Goal: Use online tool/utility: Use online tool/utility

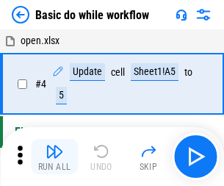
click at [54, 156] on img "button" at bounding box center [55, 151] width 18 height 18
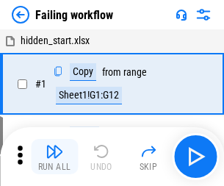
click at [54, 156] on img "button" at bounding box center [55, 151] width 18 height 18
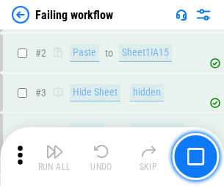
scroll to position [311, 0]
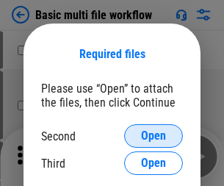
click at [154, 136] on span "Open" at bounding box center [153, 136] width 25 height 12
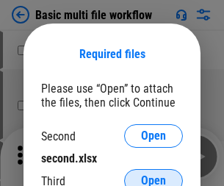
click at [154, 175] on span "Open" at bounding box center [153, 181] width 25 height 12
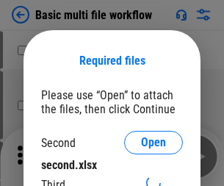
scroll to position [7, 0]
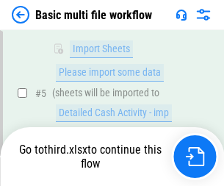
scroll to position [405, 0]
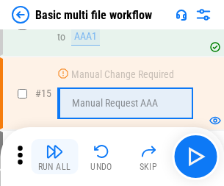
click at [54, 156] on img "button" at bounding box center [55, 151] width 18 height 18
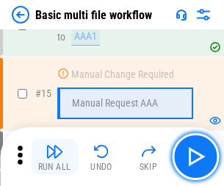
scroll to position [978, 0]
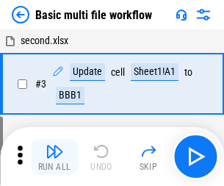
click at [54, 156] on img "button" at bounding box center [55, 151] width 18 height 18
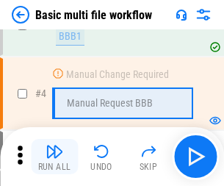
click at [54, 156] on img "button" at bounding box center [55, 151] width 18 height 18
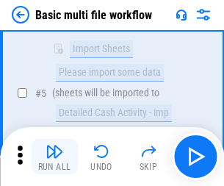
click at [54, 156] on img "button" at bounding box center [55, 151] width 18 height 18
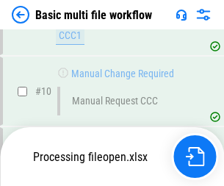
scroll to position [688, 0]
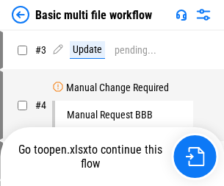
scroll to position [59, 0]
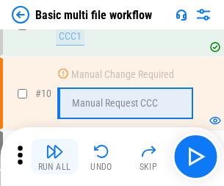
click at [54, 156] on img "button" at bounding box center [55, 151] width 18 height 18
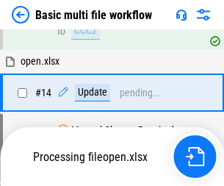
scroll to position [768, 0]
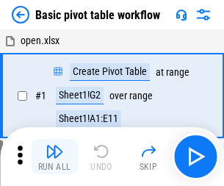
click at [54, 156] on img "button" at bounding box center [55, 151] width 18 height 18
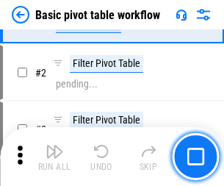
scroll to position [352, 0]
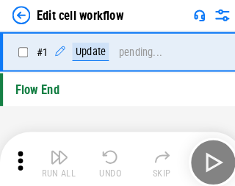
click at [54, 156] on img "button" at bounding box center [57, 151] width 18 height 18
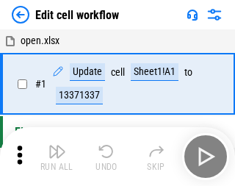
click at [54, 156] on img "button" at bounding box center [57, 151] width 18 height 18
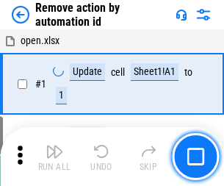
scroll to position [54, 0]
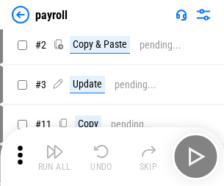
click at [54, 156] on img "button" at bounding box center [55, 151] width 18 height 18
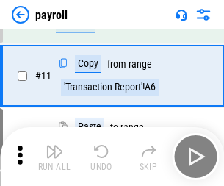
scroll to position [107, 0]
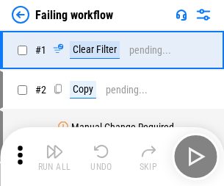
click at [54, 156] on img "button" at bounding box center [55, 151] width 18 height 18
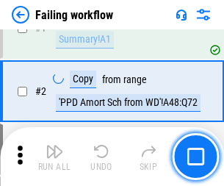
scroll to position [237, 0]
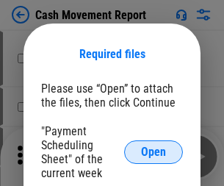
click at [154, 152] on span "Open" at bounding box center [153, 152] width 25 height 12
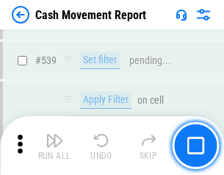
scroll to position [6519, 0]
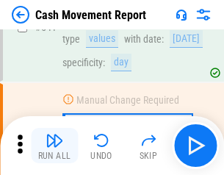
click at [54, 145] on img "button" at bounding box center [55, 140] width 18 height 18
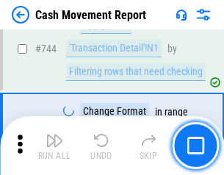
scroll to position [7823, 0]
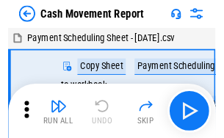
scroll to position [26, 0]
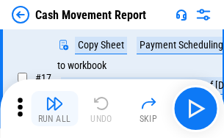
click at [54, 109] on img "button" at bounding box center [55, 104] width 18 height 18
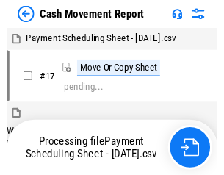
scroll to position [8, 0]
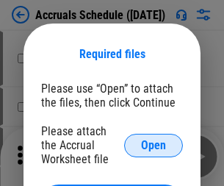
click at [154, 145] on span "Open" at bounding box center [153, 146] width 25 height 12
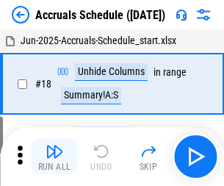
click at [54, 156] on img "button" at bounding box center [55, 151] width 18 height 18
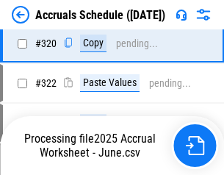
scroll to position [2732, 0]
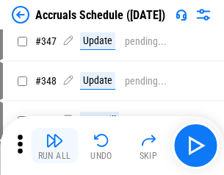
click at [54, 145] on img "button" at bounding box center [55, 140] width 18 height 18
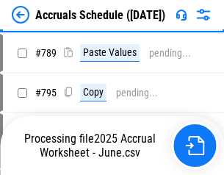
scroll to position [6170, 0]
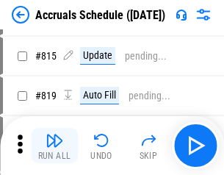
click at [54, 145] on img "button" at bounding box center [55, 140] width 18 height 18
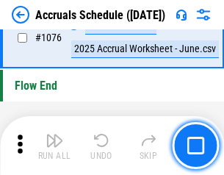
scroll to position [8798, 0]
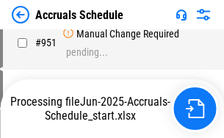
scroll to position [8079, 0]
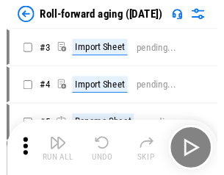
scroll to position [2, 0]
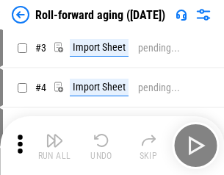
click at [54, 145] on img "button" at bounding box center [55, 140] width 18 height 18
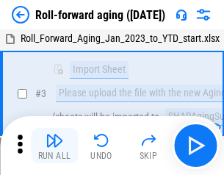
click at [54, 145] on img "button" at bounding box center [55, 140] width 18 height 18
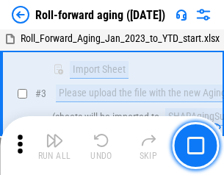
scroll to position [95, 0]
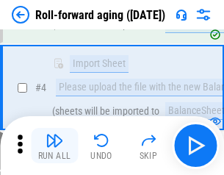
click at [54, 145] on img "button" at bounding box center [55, 140] width 18 height 18
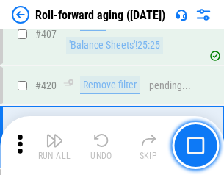
scroll to position [5094, 0]
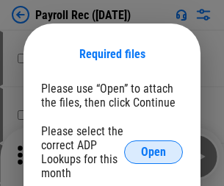
click at [154, 152] on span "Open" at bounding box center [153, 152] width 25 height 12
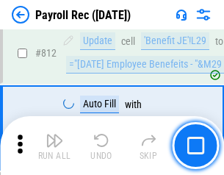
scroll to position [9332, 0]
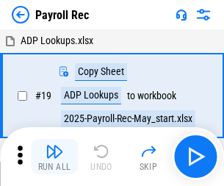
click at [54, 156] on img "button" at bounding box center [55, 151] width 18 height 18
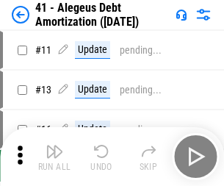
click at [54, 156] on img "button" at bounding box center [55, 151] width 18 height 18
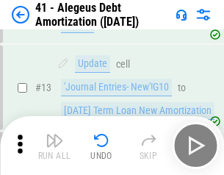
scroll to position [181, 0]
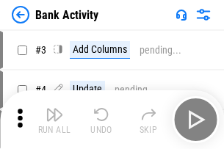
click at [54, 120] on img "button" at bounding box center [55, 115] width 18 height 18
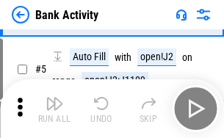
scroll to position [78, 0]
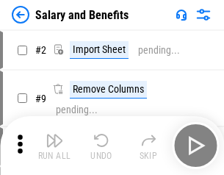
click at [54, 145] on img "button" at bounding box center [55, 140] width 18 height 18
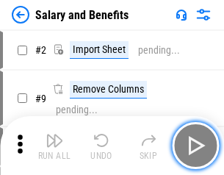
scroll to position [20, 0]
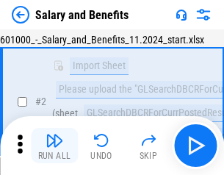
click at [54, 145] on img "button" at bounding box center [55, 140] width 18 height 18
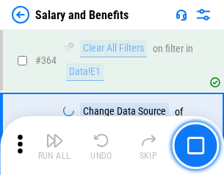
scroll to position [6917, 0]
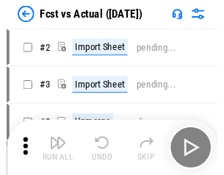
scroll to position [19, 0]
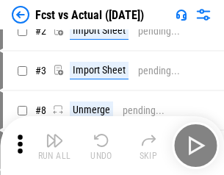
click at [54, 145] on img "button" at bounding box center [55, 140] width 18 height 18
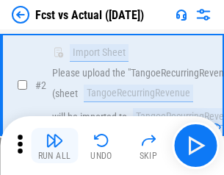
click at [54, 145] on img "button" at bounding box center [55, 140] width 18 height 18
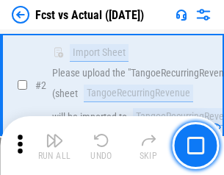
scroll to position [137, 0]
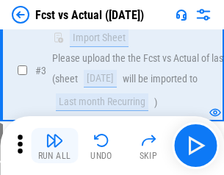
click at [54, 145] on img "button" at bounding box center [55, 140] width 18 height 18
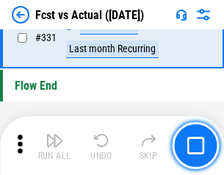
scroll to position [7031, 0]
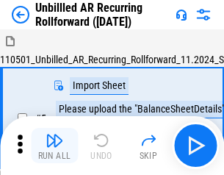
click at [54, 145] on img "button" at bounding box center [55, 140] width 18 height 18
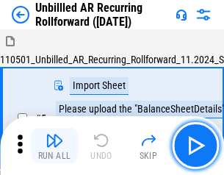
scroll to position [32, 0]
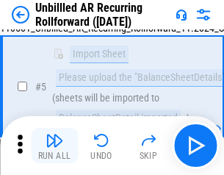
click at [54, 145] on img "button" at bounding box center [55, 140] width 18 height 18
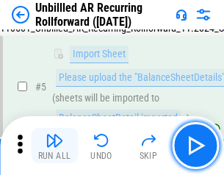
scroll to position [138, 0]
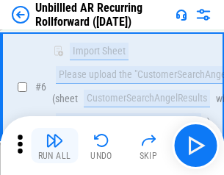
click at [54, 145] on img "button" at bounding box center [55, 140] width 18 height 18
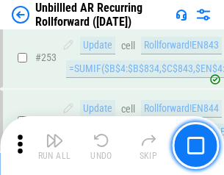
scroll to position [4989, 0]
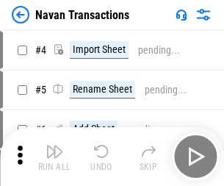
click at [54, 145] on img "button" at bounding box center [55, 151] width 18 height 18
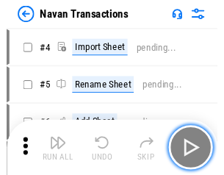
scroll to position [24, 0]
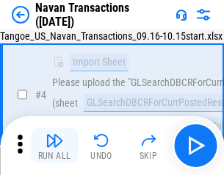
click at [54, 145] on img "button" at bounding box center [55, 140] width 18 height 18
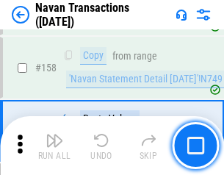
scroll to position [4762, 0]
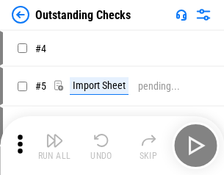
click at [54, 145] on img "button" at bounding box center [55, 140] width 18 height 18
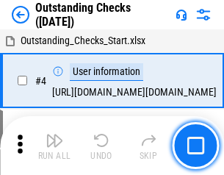
scroll to position [62, 0]
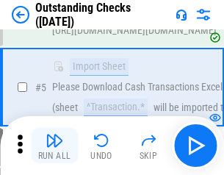
click at [54, 145] on img "button" at bounding box center [55, 140] width 18 height 18
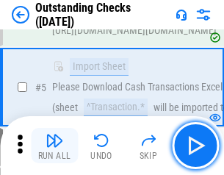
scroll to position [154, 0]
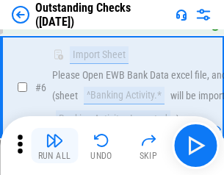
click at [54, 145] on img "button" at bounding box center [55, 140] width 18 height 18
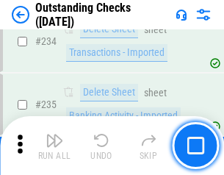
scroll to position [4461, 0]
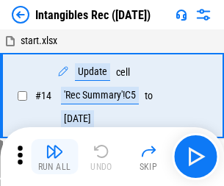
click at [54, 156] on img "button" at bounding box center [55, 151] width 18 height 18
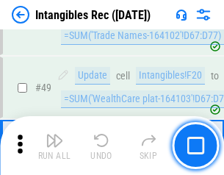
scroll to position [572, 0]
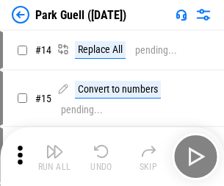
click at [54, 145] on img "button" at bounding box center [55, 151] width 18 height 18
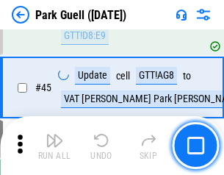
scroll to position [1837, 0]
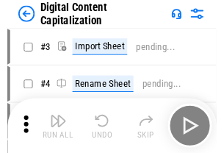
scroll to position [43, 0]
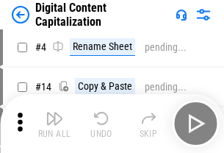
click at [54, 123] on img "button" at bounding box center [55, 118] width 18 height 18
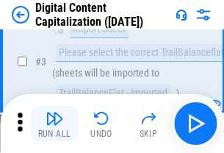
click at [54, 123] on img "button" at bounding box center [55, 118] width 18 height 18
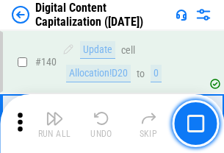
scroll to position [1558, 0]
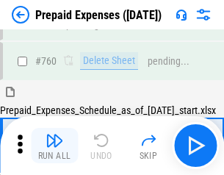
click at [54, 145] on img "button" at bounding box center [55, 140] width 18 height 18
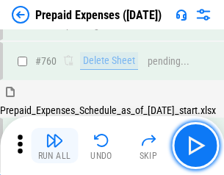
scroll to position [4071, 0]
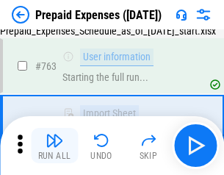
click at [54, 145] on img "button" at bounding box center [55, 140] width 18 height 18
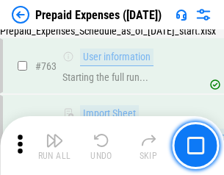
scroll to position [4158, 0]
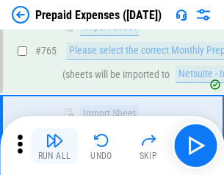
click at [54, 145] on img "button" at bounding box center [55, 140] width 18 height 18
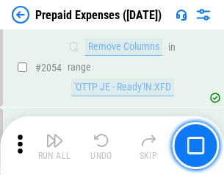
scroll to position [15355, 0]
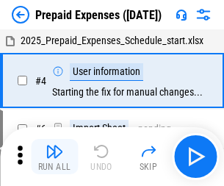
click at [54, 156] on img "button" at bounding box center [55, 151] width 18 height 18
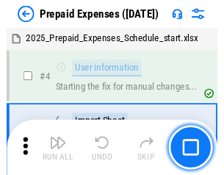
scroll to position [65, 0]
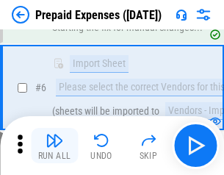
click at [54, 145] on img "button" at bounding box center [55, 140] width 18 height 18
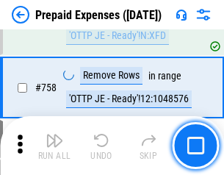
scroll to position [5234, 0]
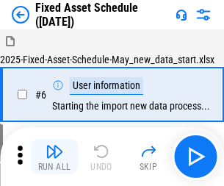
click at [54, 156] on img "button" at bounding box center [55, 151] width 18 height 18
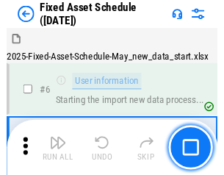
scroll to position [79, 0]
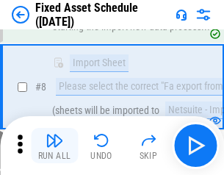
click at [54, 145] on img "button" at bounding box center [55, 140] width 18 height 18
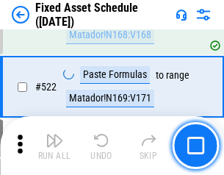
scroll to position [5105, 0]
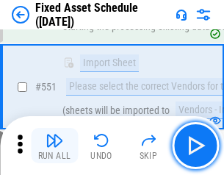
click at [54, 145] on img "button" at bounding box center [55, 140] width 18 height 18
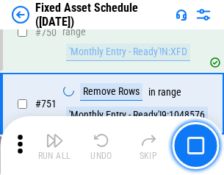
scroll to position [7161, 0]
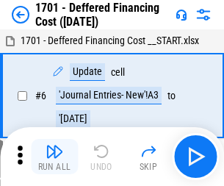
click at [54, 156] on img "button" at bounding box center [55, 151] width 18 height 18
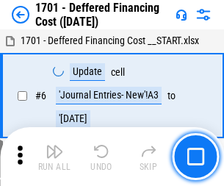
scroll to position [176, 0]
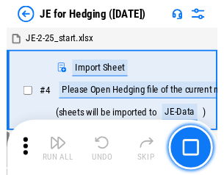
scroll to position [2, 0]
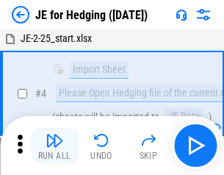
click at [54, 145] on img "button" at bounding box center [55, 140] width 18 height 18
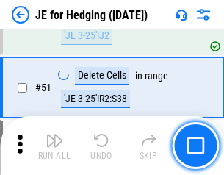
scroll to position [951, 0]
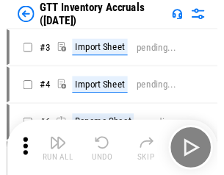
scroll to position [2, 0]
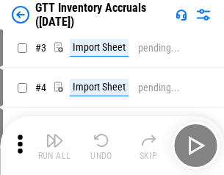
click at [54, 145] on img "button" at bounding box center [55, 140] width 18 height 18
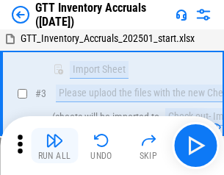
click at [54, 145] on img "button" at bounding box center [55, 140] width 18 height 18
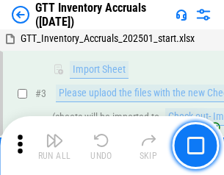
scroll to position [95, 0]
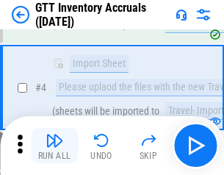
click at [54, 145] on img "button" at bounding box center [55, 140] width 18 height 18
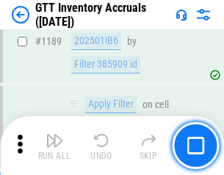
scroll to position [11995, 0]
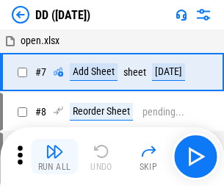
click at [54, 156] on img "button" at bounding box center [55, 151] width 18 height 18
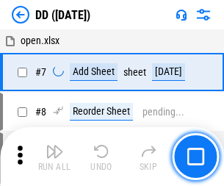
scroll to position [142, 0]
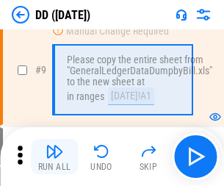
click at [54, 156] on img "button" at bounding box center [55, 151] width 18 height 18
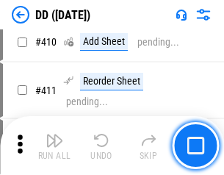
scroll to position [6572, 0]
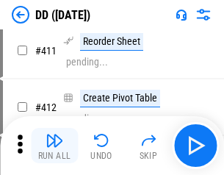
click at [54, 145] on img "button" at bounding box center [55, 140] width 18 height 18
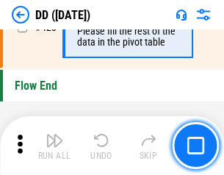
scroll to position [7031, 0]
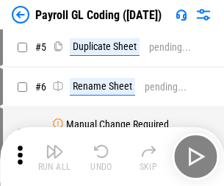
click at [54, 156] on img "button" at bounding box center [55, 151] width 18 height 18
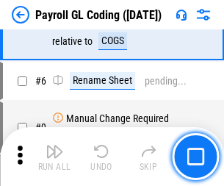
scroll to position [176, 0]
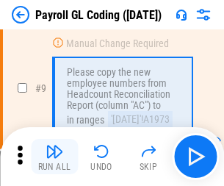
click at [54, 156] on img "button" at bounding box center [55, 151] width 18 height 18
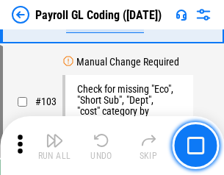
scroll to position [3446, 0]
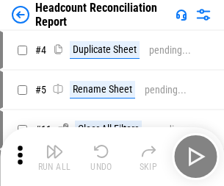
click at [54, 156] on img "button" at bounding box center [55, 151] width 18 height 18
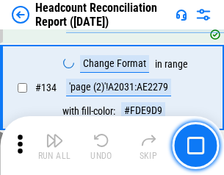
scroll to position [1766, 0]
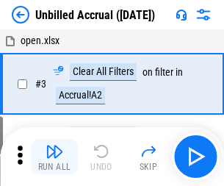
click at [54, 156] on img "button" at bounding box center [55, 151] width 18 height 18
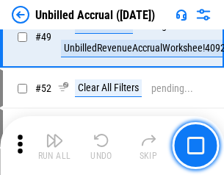
scroll to position [1332, 0]
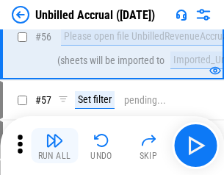
click at [54, 145] on img "button" at bounding box center [55, 140] width 18 height 18
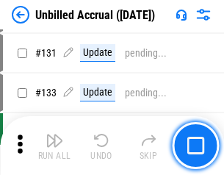
scroll to position [4375, 0]
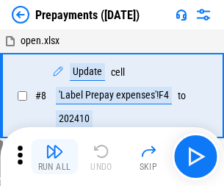
click at [54, 156] on img "button" at bounding box center [55, 151] width 18 height 18
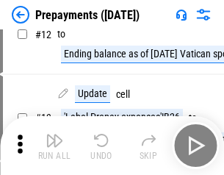
scroll to position [92, 0]
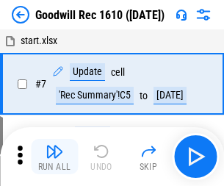
click at [54, 156] on img "button" at bounding box center [55, 151] width 18 height 18
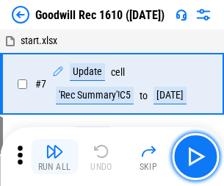
scroll to position [251, 0]
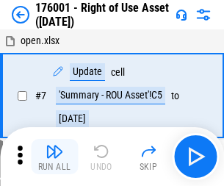
click at [54, 156] on img "button" at bounding box center [55, 151] width 18 height 18
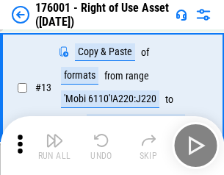
scroll to position [95, 0]
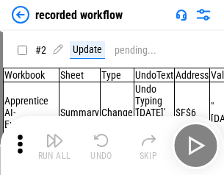
click at [54, 145] on img "button" at bounding box center [55, 140] width 18 height 18
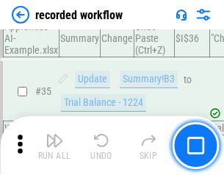
scroll to position [4591, 0]
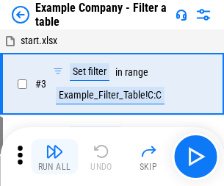
click at [54, 156] on img "button" at bounding box center [55, 151] width 18 height 18
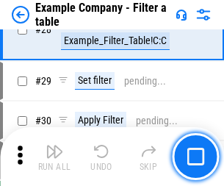
scroll to position [1344, 0]
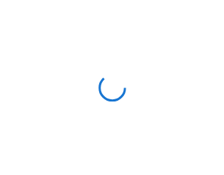
scroll to position [23, 0]
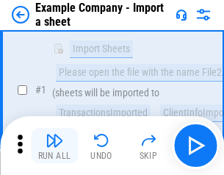
click at [54, 145] on img "button" at bounding box center [55, 140] width 18 height 18
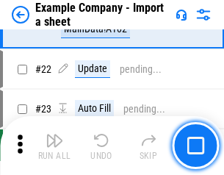
scroll to position [325, 0]
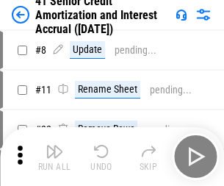
click at [54, 145] on img "button" at bounding box center [55, 151] width 18 height 18
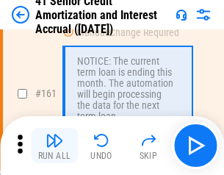
click at [54, 145] on img "button" at bounding box center [55, 140] width 18 height 18
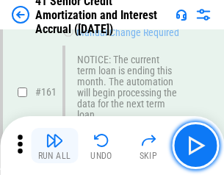
scroll to position [1571, 0]
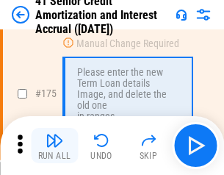
click at [54, 145] on img "button" at bounding box center [55, 140] width 18 height 18
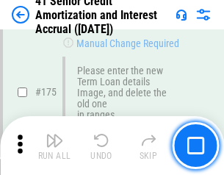
scroll to position [1720, 0]
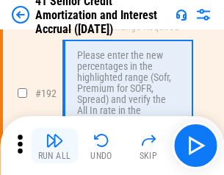
click at [54, 145] on img "button" at bounding box center [55, 140] width 18 height 18
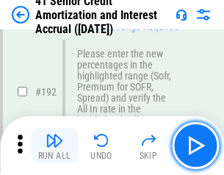
scroll to position [1874, 0]
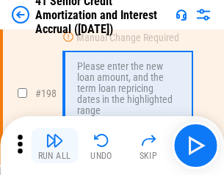
click at [54, 145] on img "button" at bounding box center [55, 140] width 18 height 18
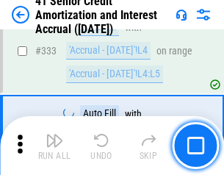
scroll to position [3753, 0]
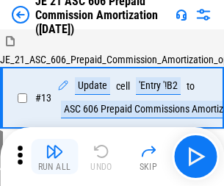
click at [54, 145] on img "button" at bounding box center [55, 151] width 18 height 18
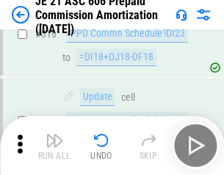
scroll to position [2743, 0]
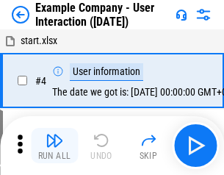
click at [54, 145] on img "button" at bounding box center [55, 140] width 18 height 18
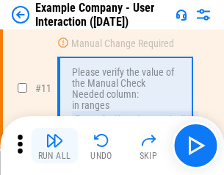
click at [54, 145] on img "button" at bounding box center [55, 140] width 18 height 18
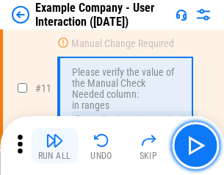
scroll to position [318, 0]
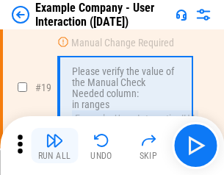
click at [54, 145] on img "button" at bounding box center [55, 140] width 18 height 18
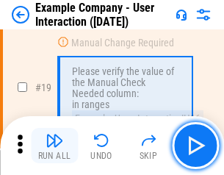
click at [54, 145] on img "button" at bounding box center [55, 140] width 18 height 18
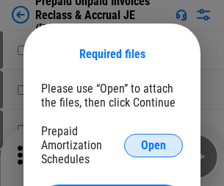
click at [154, 145] on span "Open" at bounding box center [153, 146] width 25 height 12
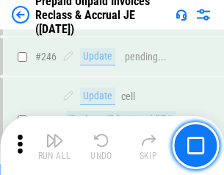
scroll to position [1983, 0]
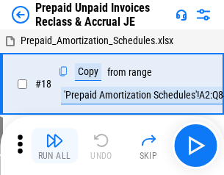
click at [54, 145] on img "button" at bounding box center [55, 140] width 18 height 18
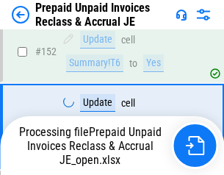
scroll to position [1983, 0]
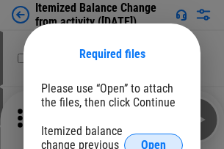
click at [154, 140] on span "Open" at bounding box center [153, 146] width 25 height 12
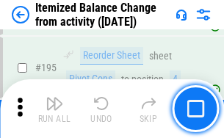
scroll to position [2827, 0]
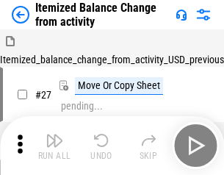
scroll to position [23, 0]
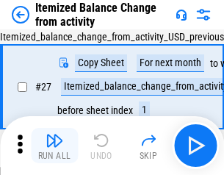
click at [54, 145] on img "button" at bounding box center [55, 140] width 18 height 18
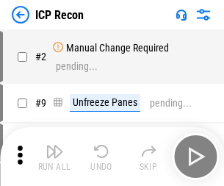
scroll to position [7, 0]
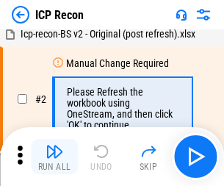
click at [54, 156] on img "button" at bounding box center [55, 151] width 18 height 18
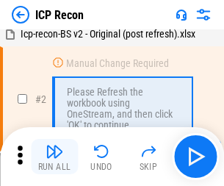
click at [54, 156] on img "button" at bounding box center [55, 151] width 18 height 18
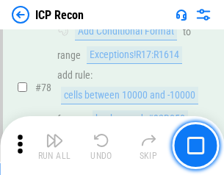
scroll to position [1440, 0]
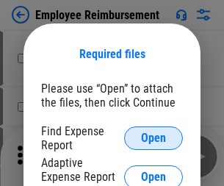
click at [154, 138] on span "Open" at bounding box center [153, 138] width 25 height 12
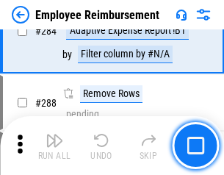
scroll to position [3993, 0]
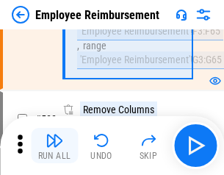
click at [54, 145] on img "button" at bounding box center [55, 140] width 18 height 18
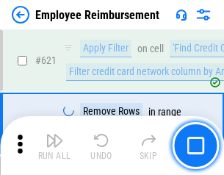
scroll to position [8795, 0]
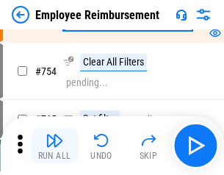
click at [54, 145] on img "button" at bounding box center [55, 140] width 18 height 18
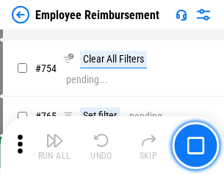
scroll to position [10306, 0]
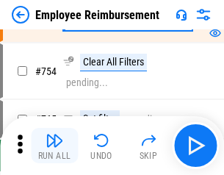
click at [54, 145] on img "button" at bounding box center [55, 140] width 18 height 18
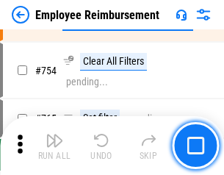
click at [54, 145] on img "button" at bounding box center [55, 140] width 18 height 18
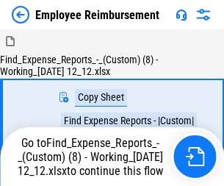
scroll to position [50, 0]
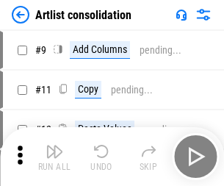
click at [54, 156] on img "button" at bounding box center [55, 151] width 18 height 18
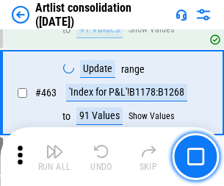
scroll to position [6432, 0]
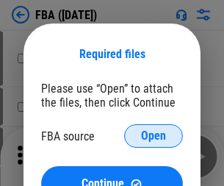
click at [154, 136] on span "Open" at bounding box center [153, 136] width 25 height 12
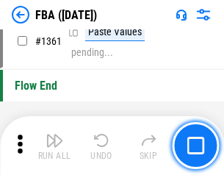
scroll to position [15775, 0]
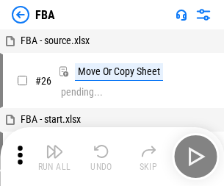
scroll to position [15, 0]
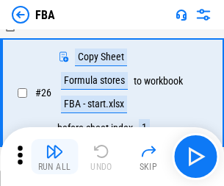
click at [54, 156] on img "button" at bounding box center [55, 151] width 18 height 18
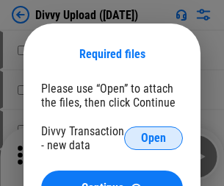
click at [154, 138] on span "Open" at bounding box center [153, 138] width 25 height 12
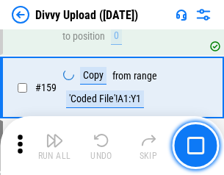
scroll to position [1521, 0]
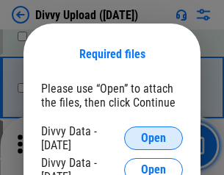
click at [154, 138] on span "Open" at bounding box center [153, 138] width 25 height 12
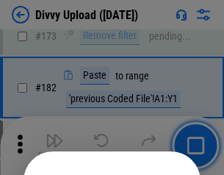
scroll to position [1649, 0]
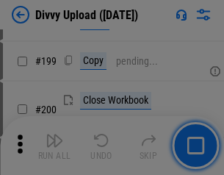
scroll to position [2136, 0]
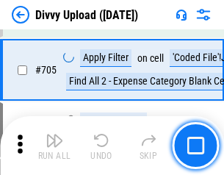
scroll to position [10049, 0]
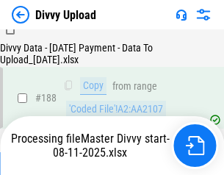
scroll to position [1729, 0]
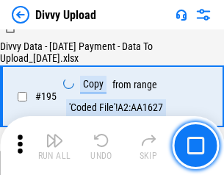
scroll to position [2053, 0]
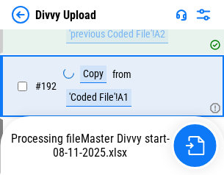
scroll to position [1968, 0]
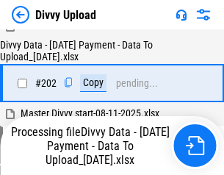
scroll to position [2377, 0]
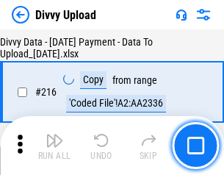
scroll to position [3025, 0]
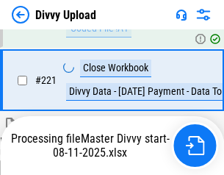
scroll to position [3263, 0]
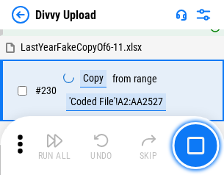
scroll to position [3645, 0]
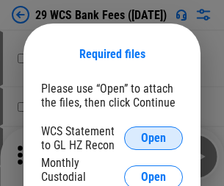
click at [154, 138] on span "Open" at bounding box center [153, 138] width 25 height 12
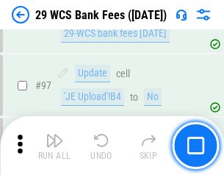
scroll to position [1432, 0]
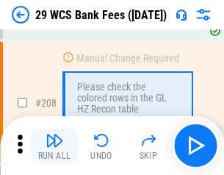
click at [54, 145] on img "button" at bounding box center [55, 140] width 18 height 18
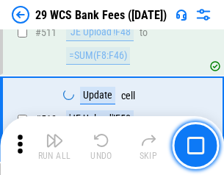
scroll to position [7390, 0]
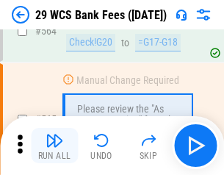
click at [54, 145] on img "button" at bounding box center [55, 140] width 18 height 18
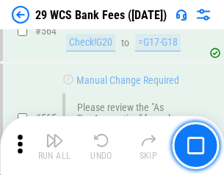
scroll to position [7944, 0]
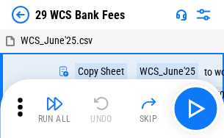
scroll to position [26, 0]
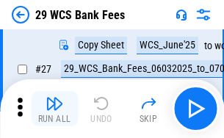
click at [54, 109] on img "button" at bounding box center [55, 104] width 18 height 18
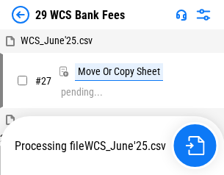
scroll to position [8, 0]
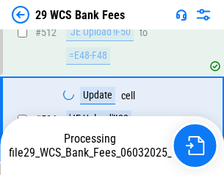
scroll to position [7842, 0]
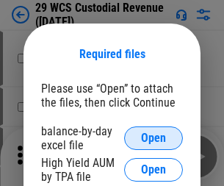
click at [154, 138] on span "Open" at bounding box center [153, 138] width 25 height 12
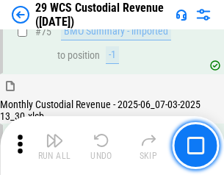
scroll to position [1534, 0]
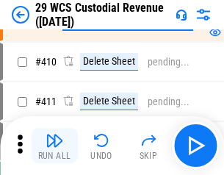
click at [54, 145] on img "button" at bounding box center [55, 140] width 18 height 18
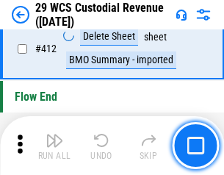
scroll to position [7015, 0]
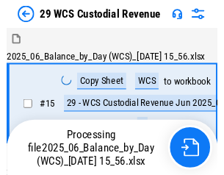
scroll to position [35, 0]
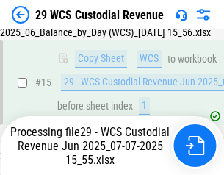
scroll to position [333, 0]
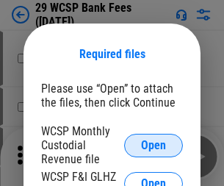
click at [154, 145] on span "Open" at bounding box center [153, 146] width 25 height 12
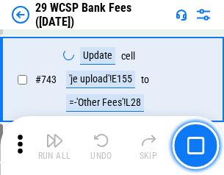
scroll to position [7402, 0]
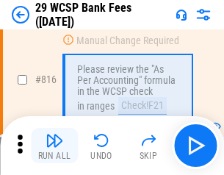
click at [54, 145] on img "button" at bounding box center [55, 140] width 18 height 18
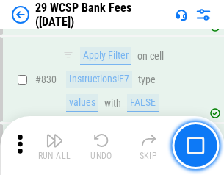
scroll to position [9320, 0]
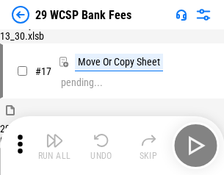
click at [54, 145] on img "button" at bounding box center [55, 140] width 18 height 18
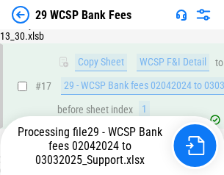
scroll to position [258, 0]
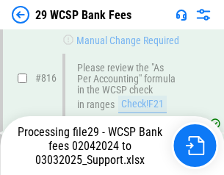
scroll to position [9032, 0]
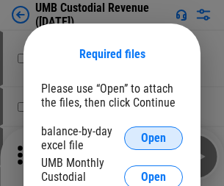
click at [154, 138] on span "Open" at bounding box center [153, 138] width 25 height 12
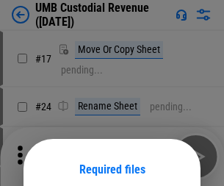
scroll to position [115, 0]
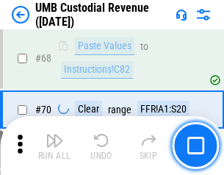
scroll to position [1083, 0]
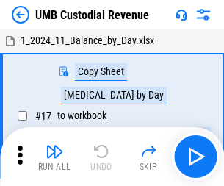
scroll to position [11, 0]
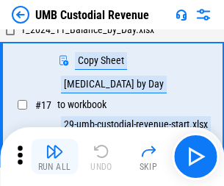
click at [54, 156] on img "button" at bounding box center [55, 151] width 18 height 18
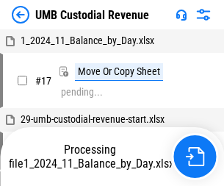
scroll to position [11, 0]
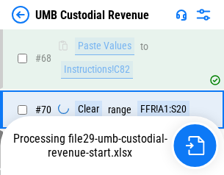
scroll to position [1098, 0]
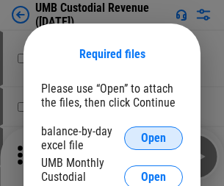
click at [154, 138] on span "Open" at bounding box center [153, 138] width 25 height 12
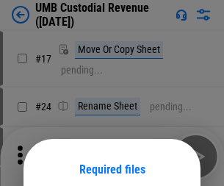
scroll to position [115, 0]
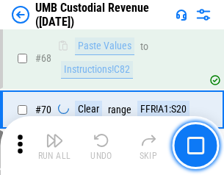
scroll to position [1083, 0]
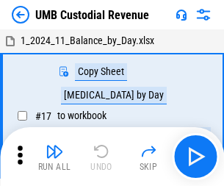
scroll to position [11, 0]
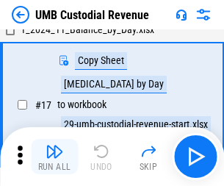
click at [54, 156] on img "button" at bounding box center [55, 151] width 18 height 18
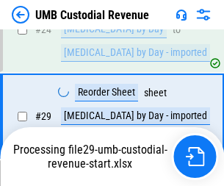
scroll to position [290, 0]
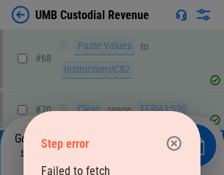
scroll to position [1098, 0]
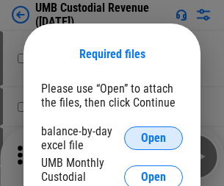
click at [154, 138] on span "Open" at bounding box center [153, 138] width 25 height 12
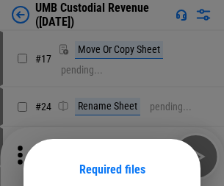
scroll to position [115, 0]
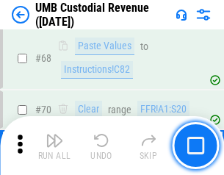
scroll to position [1083, 0]
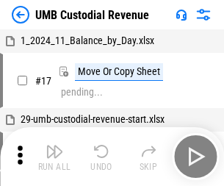
scroll to position [11, 0]
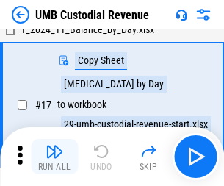
click at [54, 156] on img "button" at bounding box center [55, 151] width 18 height 18
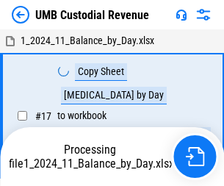
scroll to position [11, 0]
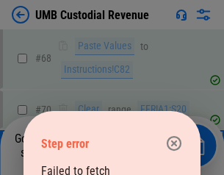
scroll to position [1098, 0]
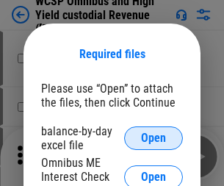
click at [154, 138] on span "Open" at bounding box center [153, 138] width 25 height 12
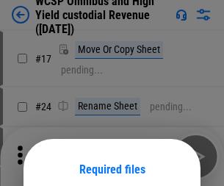
scroll to position [115, 0]
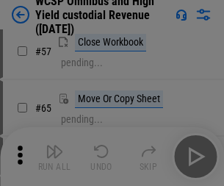
scroll to position [640, 0]
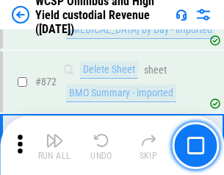
scroll to position [12432, 0]
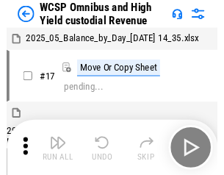
scroll to position [8, 0]
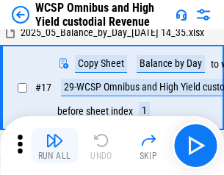
click at [54, 145] on img "button" at bounding box center [55, 140] width 18 height 18
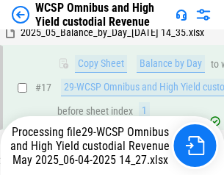
scroll to position [306, 0]
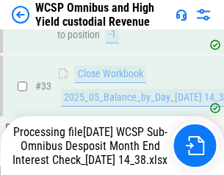
scroll to position [727, 0]
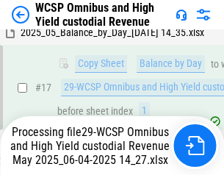
scroll to position [306, 0]
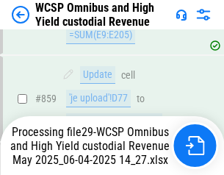
scroll to position [12398, 0]
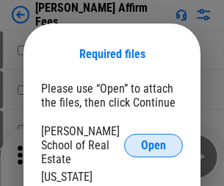
click at [154, 140] on span "Open" at bounding box center [153, 146] width 25 height 12
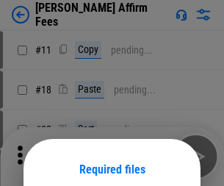
scroll to position [115, 0]
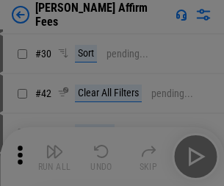
scroll to position [299, 0]
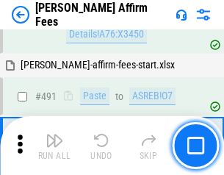
scroll to position [3994, 0]
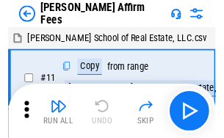
scroll to position [15, 0]
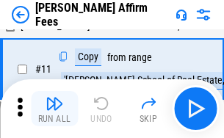
click at [54, 109] on img "button" at bounding box center [55, 104] width 18 height 18
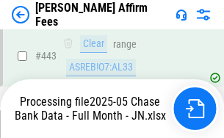
scroll to position [3874, 0]
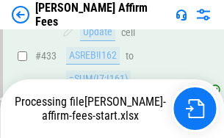
scroll to position [3874, 0]
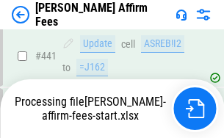
scroll to position [3852, 0]
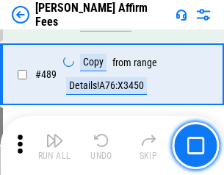
scroll to position [3834, 0]
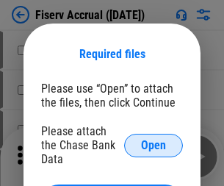
click at [154, 140] on span "Open" at bounding box center [153, 146] width 25 height 12
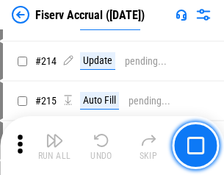
scroll to position [3792, 0]
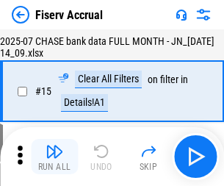
click at [54, 156] on img "button" at bounding box center [55, 151] width 18 height 18
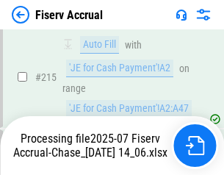
scroll to position [4549, 0]
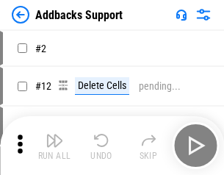
click at [54, 145] on img "button" at bounding box center [55, 140] width 18 height 18
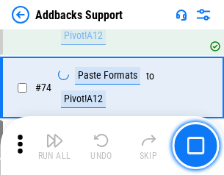
scroll to position [1069, 0]
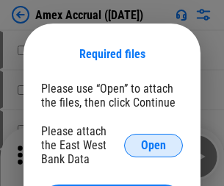
click at [154, 145] on span "Open" at bounding box center [153, 146] width 25 height 12
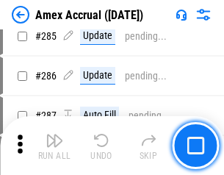
scroll to position [4022, 0]
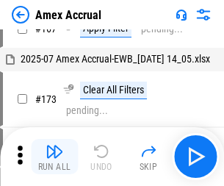
click at [54, 156] on img "button" at bounding box center [55, 151] width 18 height 18
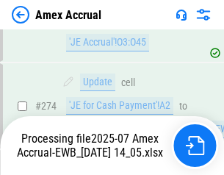
scroll to position [4282, 0]
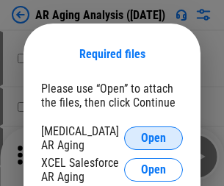
click at [154, 136] on span "Open" at bounding box center [153, 138] width 25 height 12
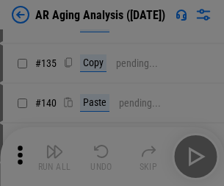
scroll to position [442, 0]
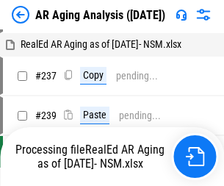
scroll to position [15, 0]
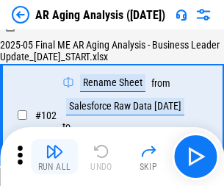
click at [54, 156] on img "button" at bounding box center [55, 151] width 18 height 18
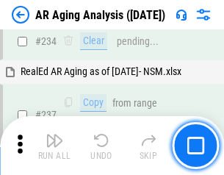
scroll to position [2277, 0]
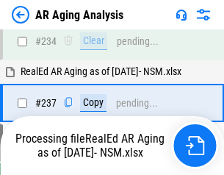
scroll to position [2260, 0]
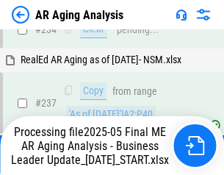
scroll to position [2260, 0]
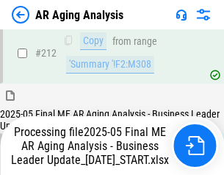
scroll to position [2260, 0]
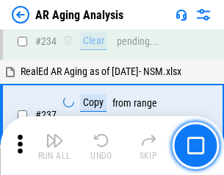
scroll to position [2260, 0]
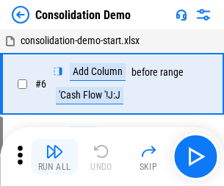
click at [54, 156] on img "button" at bounding box center [55, 151] width 18 height 18
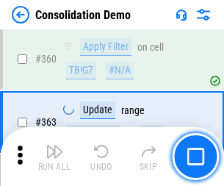
scroll to position [4923, 0]
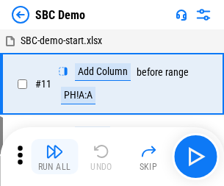
click at [54, 156] on img "button" at bounding box center [55, 151] width 18 height 18
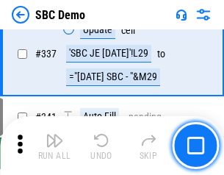
scroll to position [3864, 0]
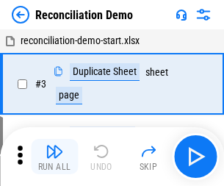
click at [54, 156] on img "button" at bounding box center [55, 151] width 18 height 18
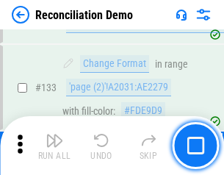
scroll to position [1744, 0]
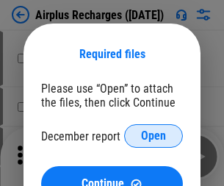
click at [154, 136] on span "Open" at bounding box center [153, 136] width 25 height 12
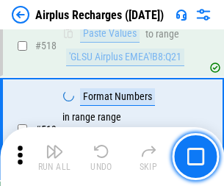
scroll to position [6321, 0]
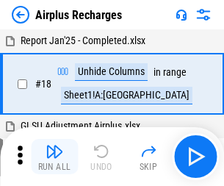
click at [54, 156] on img "button" at bounding box center [55, 151] width 18 height 18
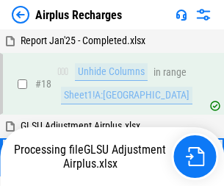
scroll to position [65, 0]
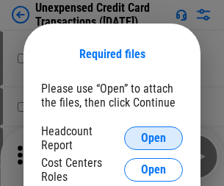
click at [154, 138] on span "Open" at bounding box center [153, 138] width 25 height 12
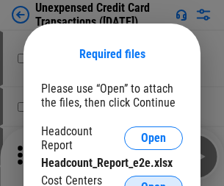
click at [154, 181] on span "Open" at bounding box center [153, 187] width 25 height 12
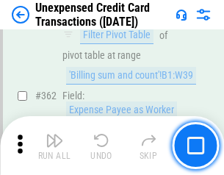
scroll to position [3778, 0]
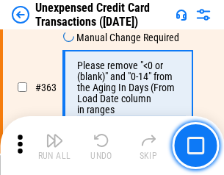
click at [54, 145] on img "button" at bounding box center [55, 140] width 18 height 18
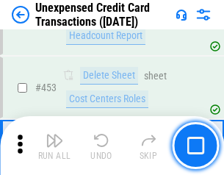
scroll to position [5010, 0]
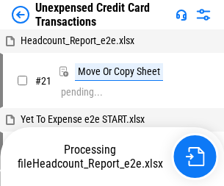
scroll to position [23, 0]
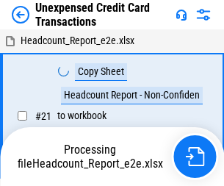
scroll to position [23, 0]
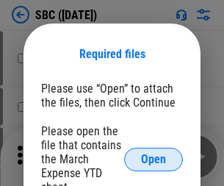
click at [154, 159] on span "Open" at bounding box center [153, 160] width 25 height 12
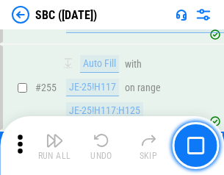
scroll to position [2870, 0]
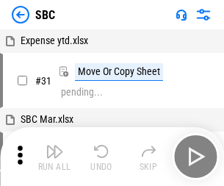
scroll to position [15, 0]
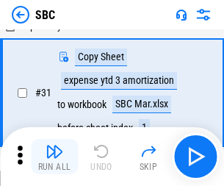
click at [54, 156] on img "button" at bounding box center [55, 151] width 18 height 18
